Goal: Task Accomplishment & Management: Manage account settings

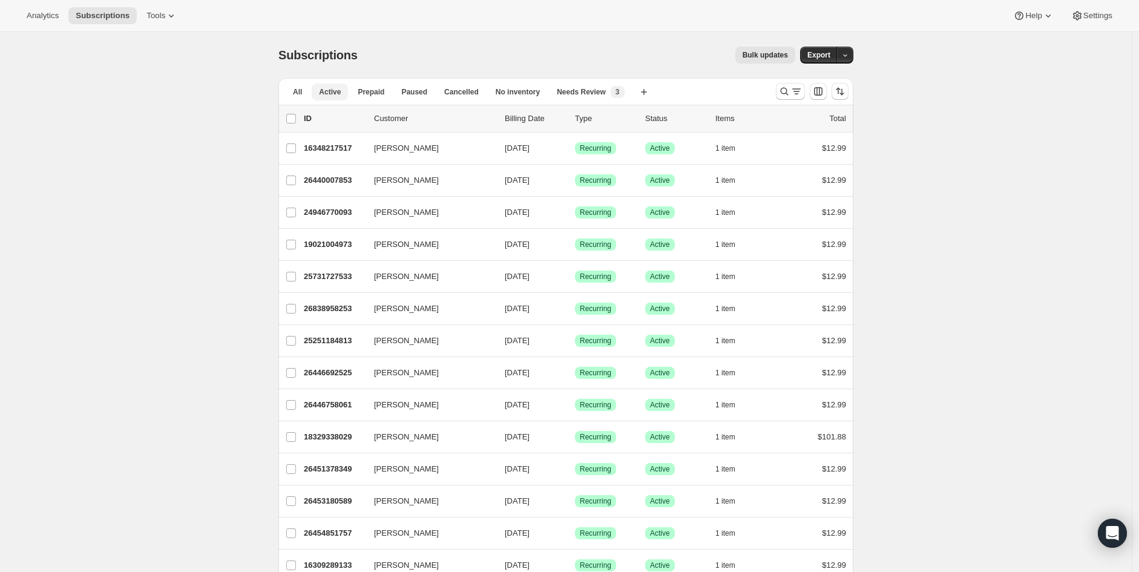
drag, startPoint x: 330, startPoint y: 94, endPoint x: 336, endPoint y: 98, distance: 7.1
click at [330, 95] on span "Active" at bounding box center [330, 92] width 22 height 10
click at [336, 93] on span "Active" at bounding box center [330, 92] width 22 height 10
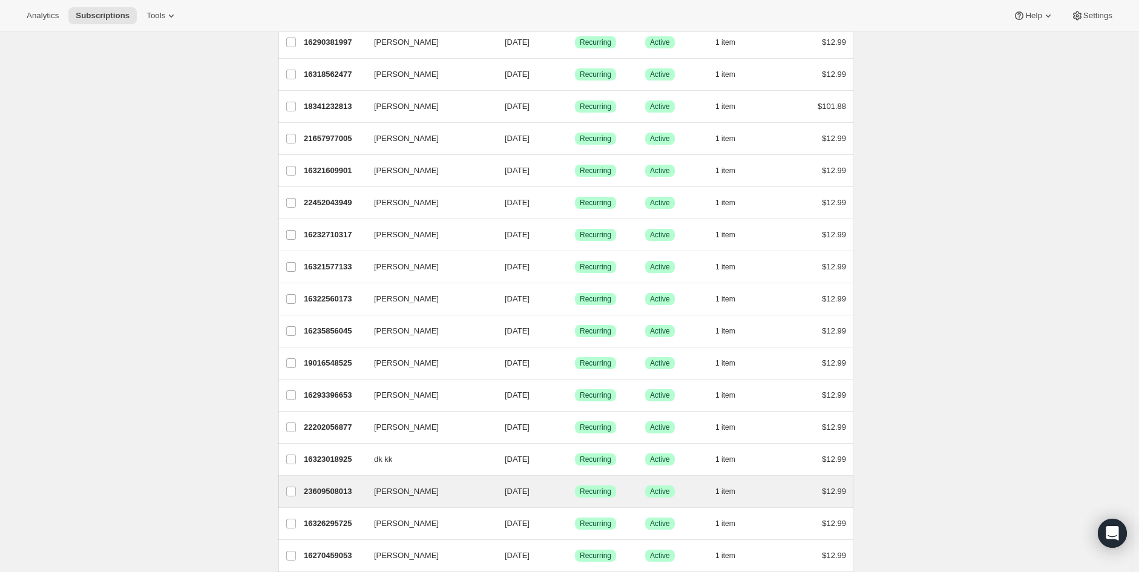
scroll to position [705, 0]
